Goal: Information Seeking & Learning: Learn about a topic

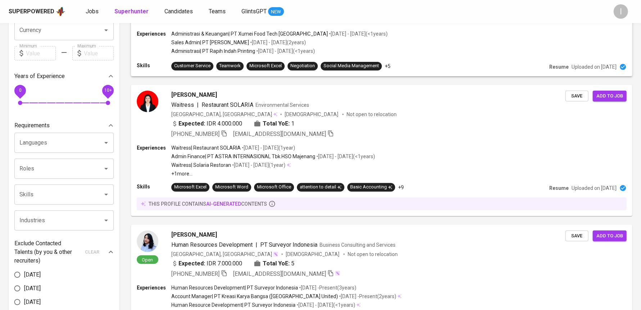
scroll to position [58, 0]
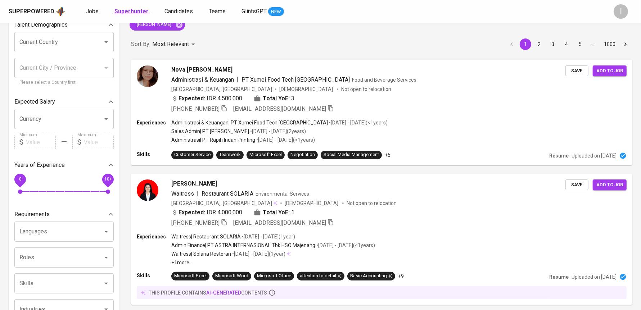
drag, startPoint x: 125, startPoint y: 17, endPoint x: 130, endPoint y: 14, distance: 5.3
click at [126, 16] on div "Superpowered Jobs Superhunter Candidates Teams GlintsGPT NEW" at bounding box center [309, 11] width 601 height 11
click at [133, 12] on b "Superhunter" at bounding box center [132, 11] width 34 height 7
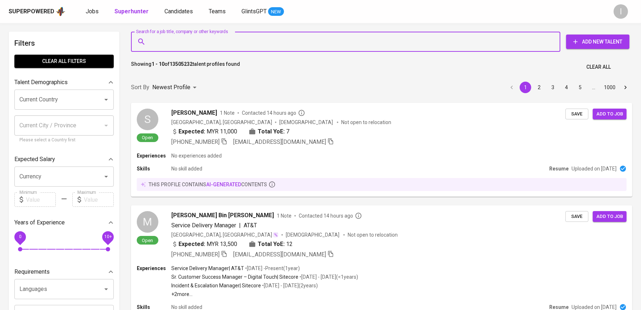
click at [244, 41] on input "Search for a job title, company or other keywords" at bounding box center [348, 42] width 398 height 14
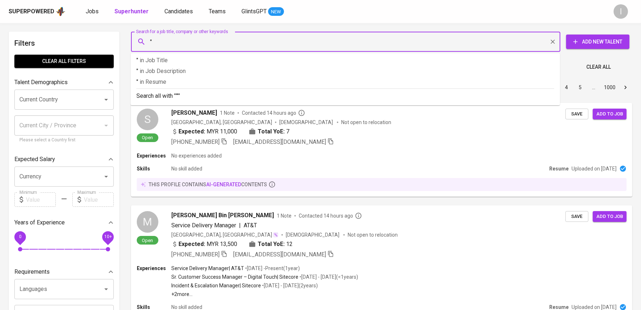
paste input "[PERSON_NAME] Aeronautika Indonesia"
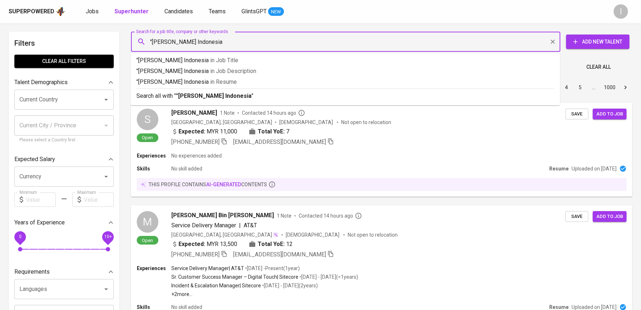
type input ""[PERSON_NAME] Indonesia""
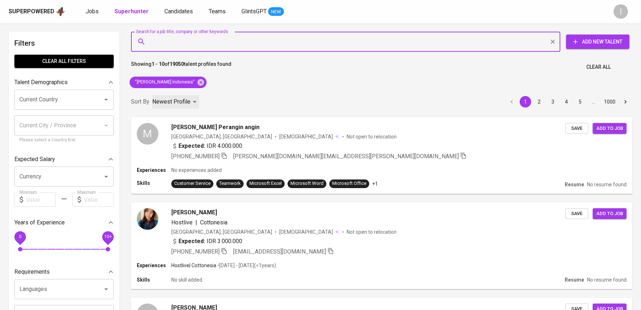
click at [171, 101] on p "Newest Profile" at bounding box center [171, 102] width 38 height 9
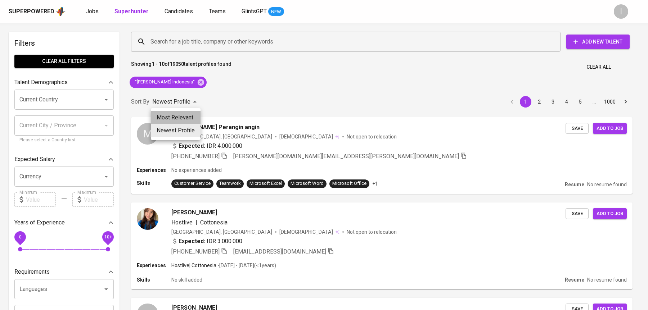
click at [178, 117] on li "Most Relevant" at bounding box center [176, 117] width 50 height 13
type input "MOST_RELEVANT"
